Goal: Obtain resource: Download file/media

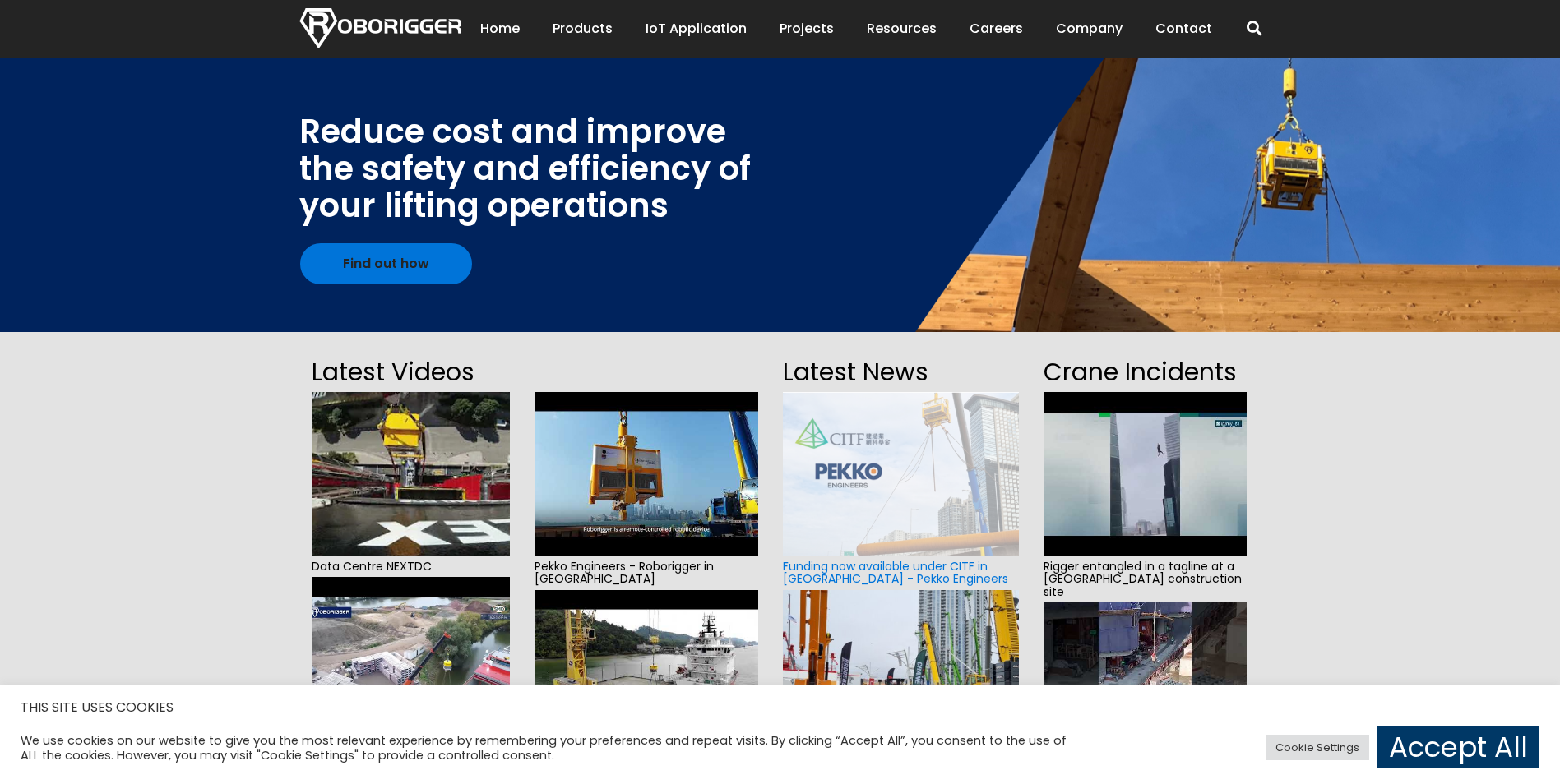
scroll to position [329, 0]
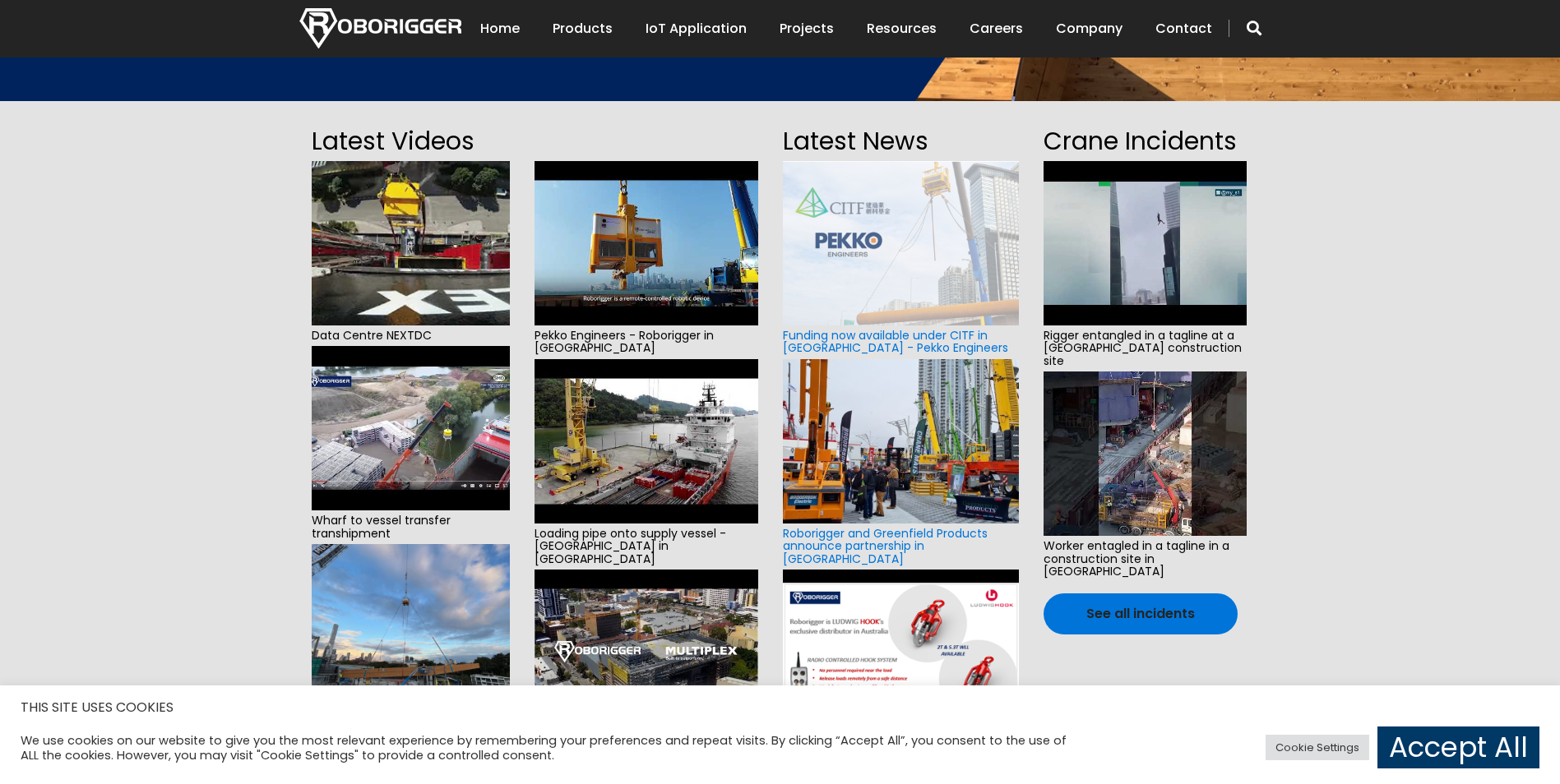
click at [672, 278] on img at bounding box center [647, 244] width 225 height 165
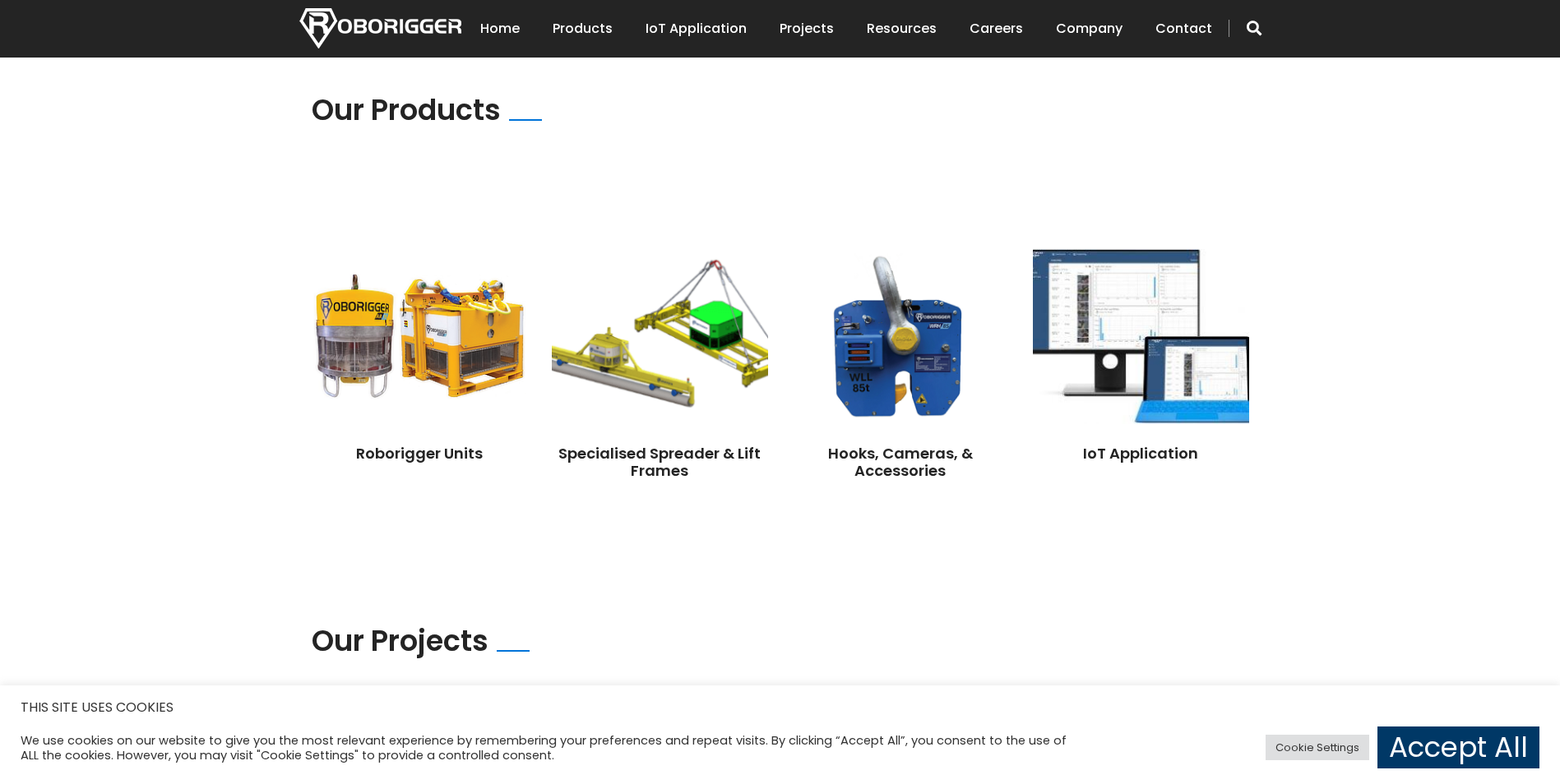
scroll to position [1151, 0]
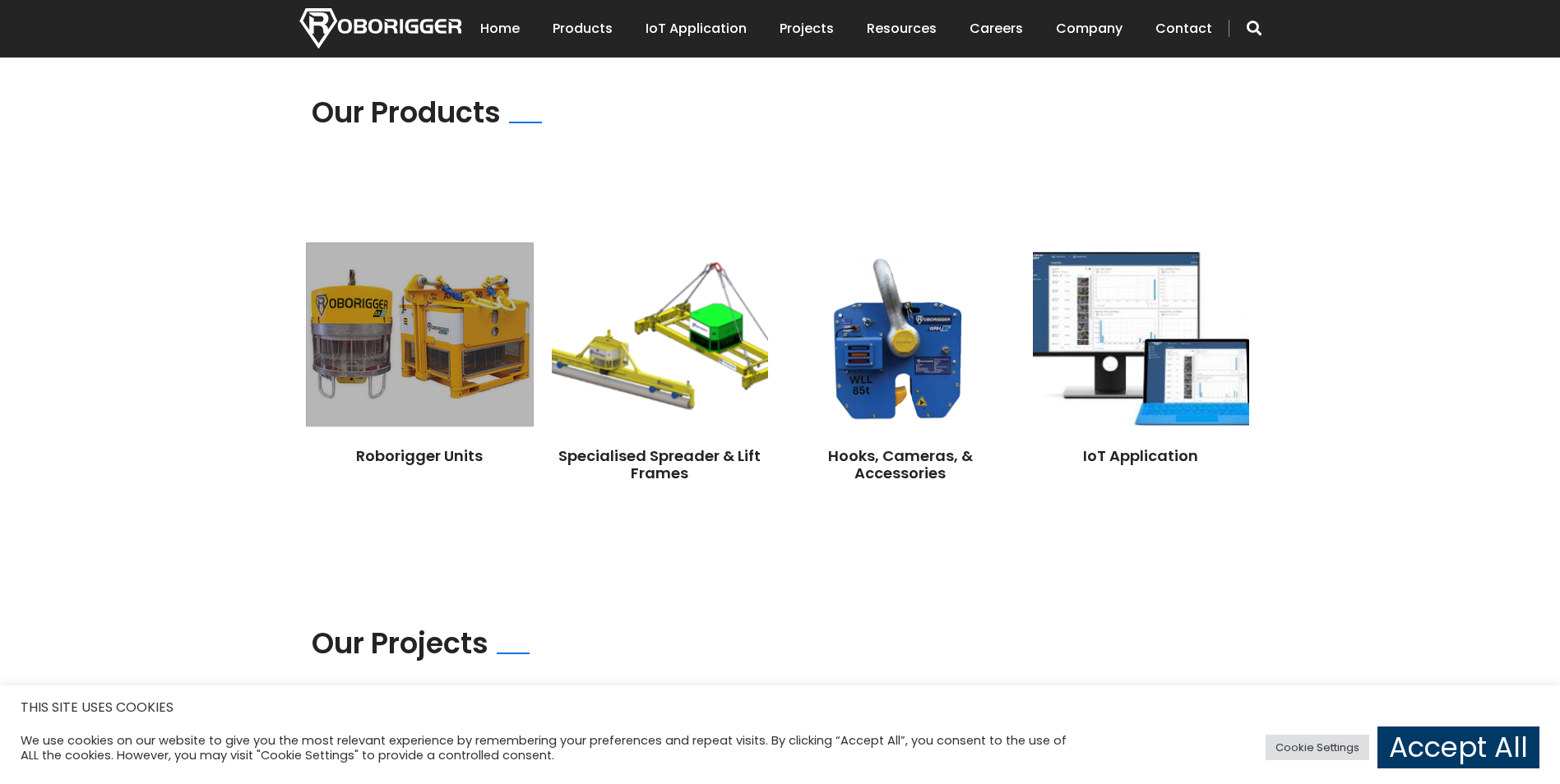
click at [437, 320] on img at bounding box center [420, 334] width 227 height 185
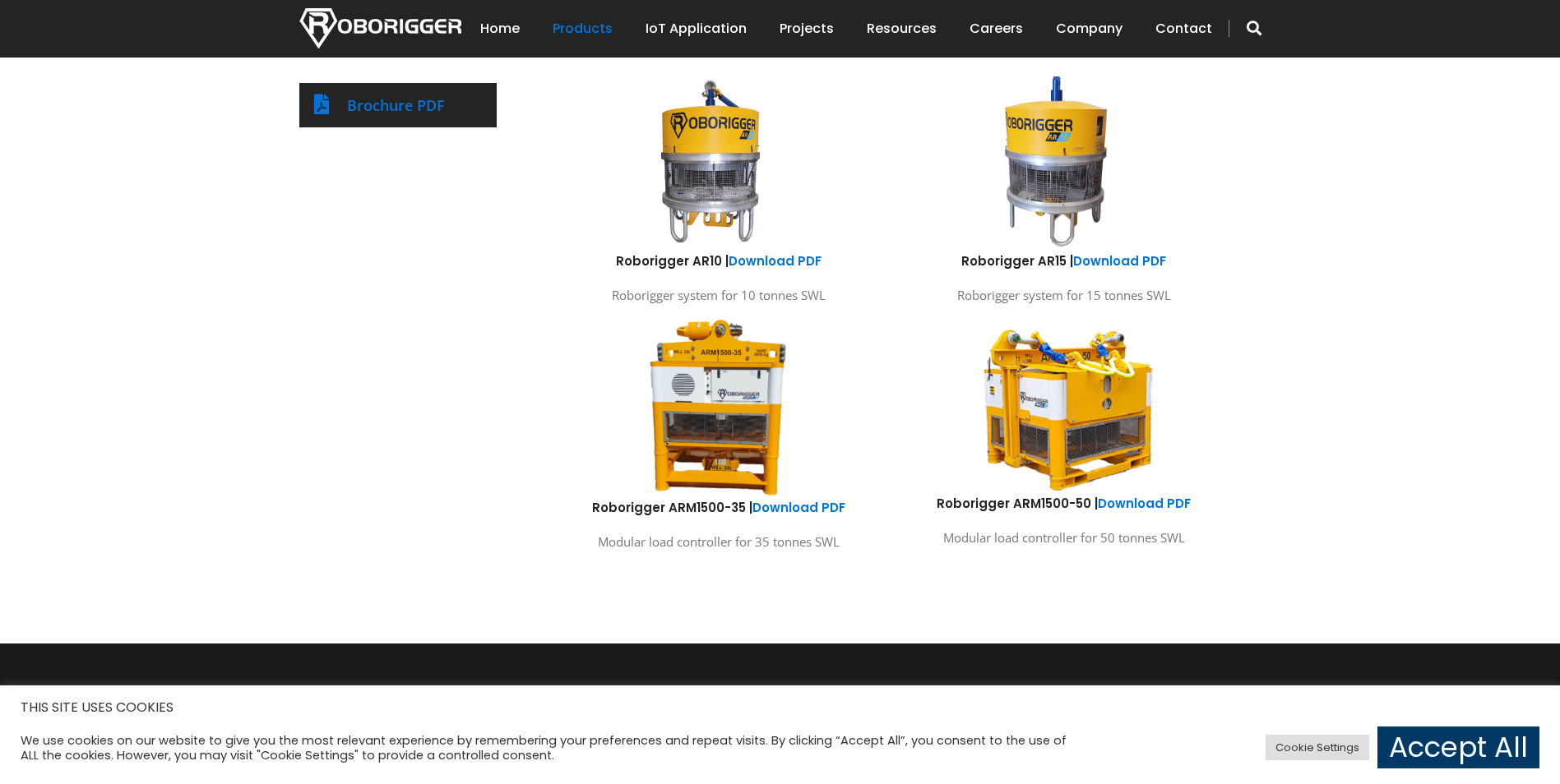
scroll to position [986, 0]
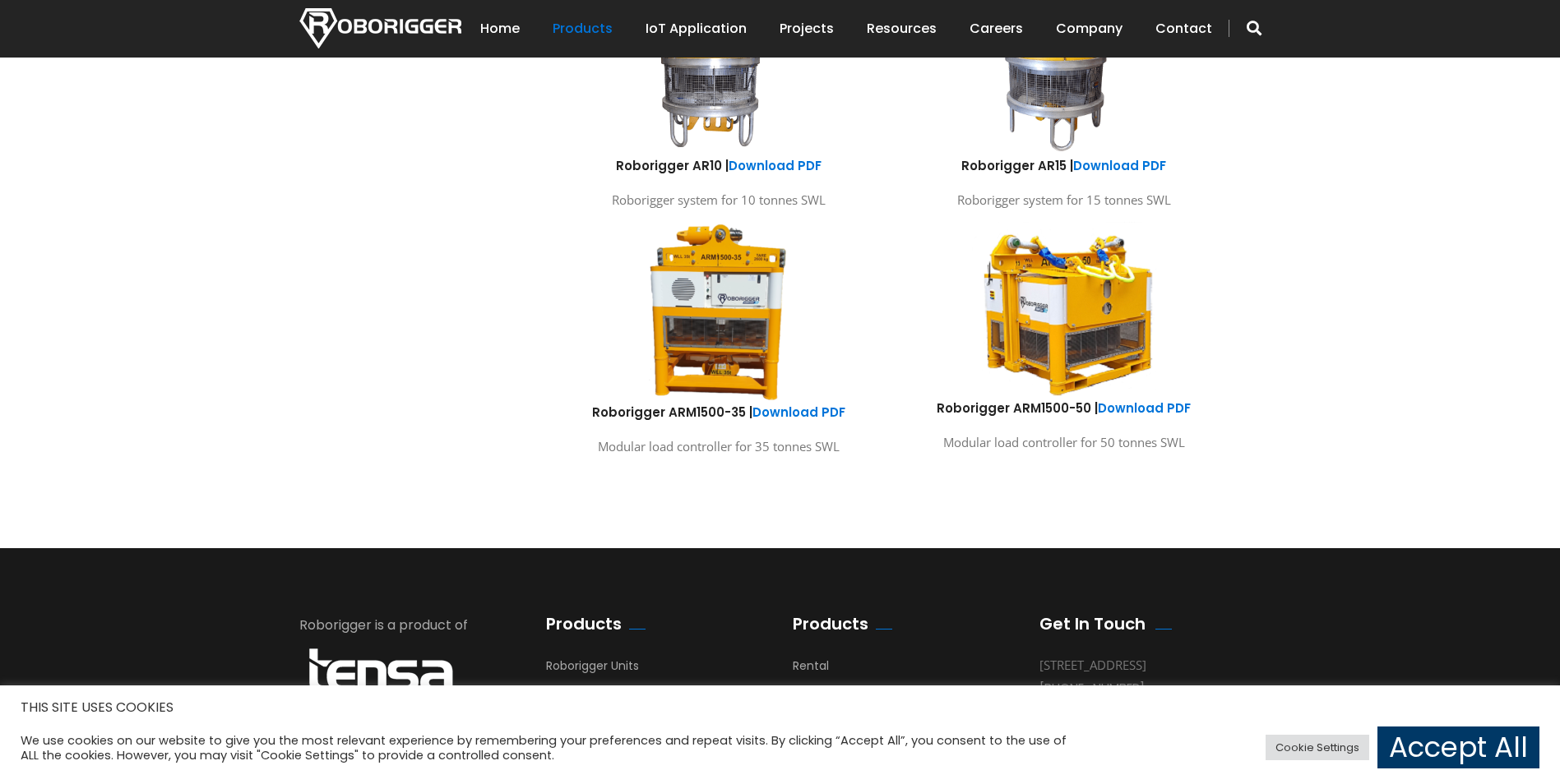
click at [1117, 365] on img at bounding box center [1063, 309] width 243 height 180
click at [1145, 411] on link "Download PDF" at bounding box center [1144, 408] width 93 height 17
click at [797, 414] on link "Download PDF" at bounding box center [798, 412] width 93 height 17
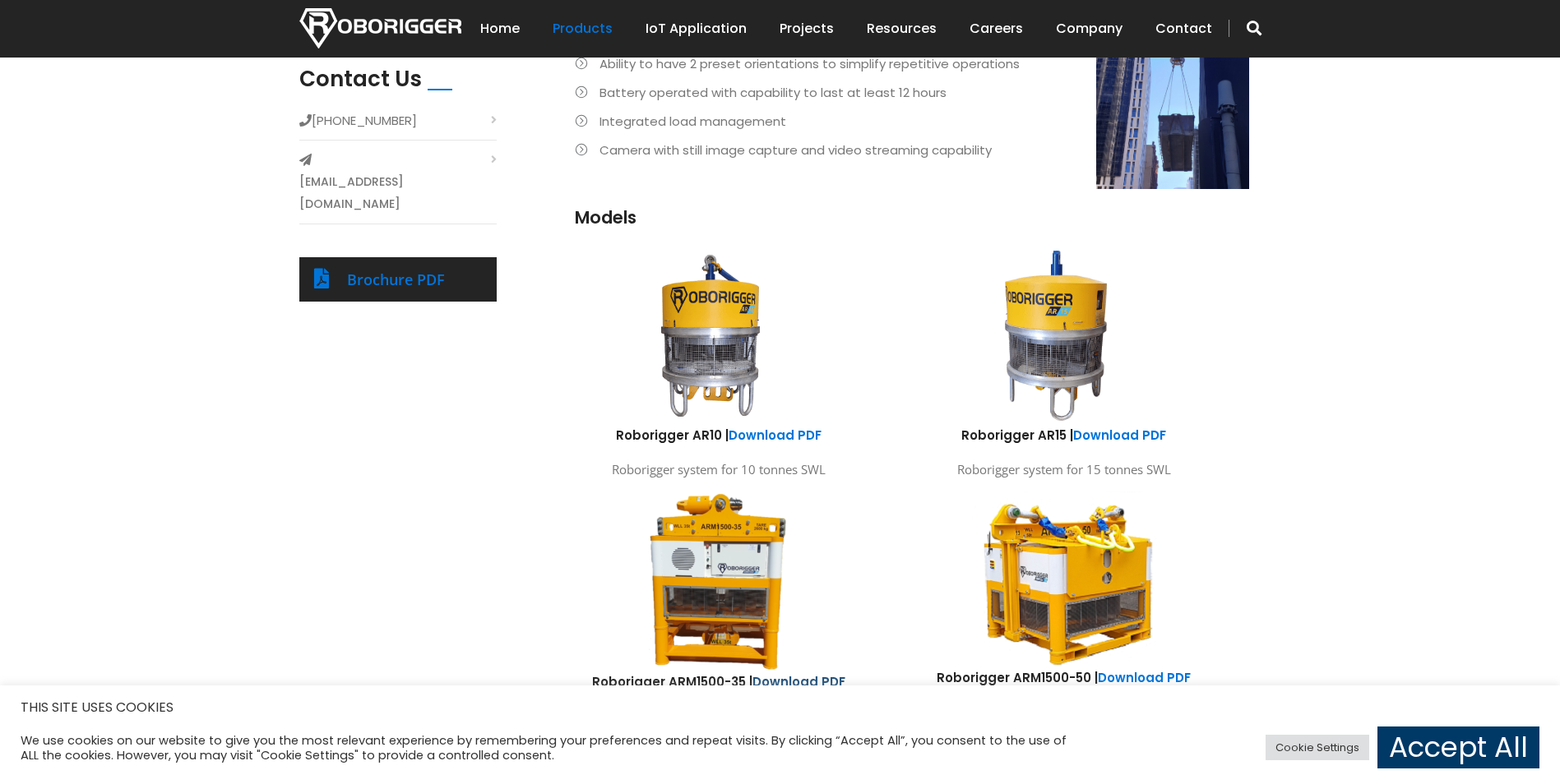
scroll to position [905, 0]
